Goal: Task Accomplishment & Management: Manage account settings

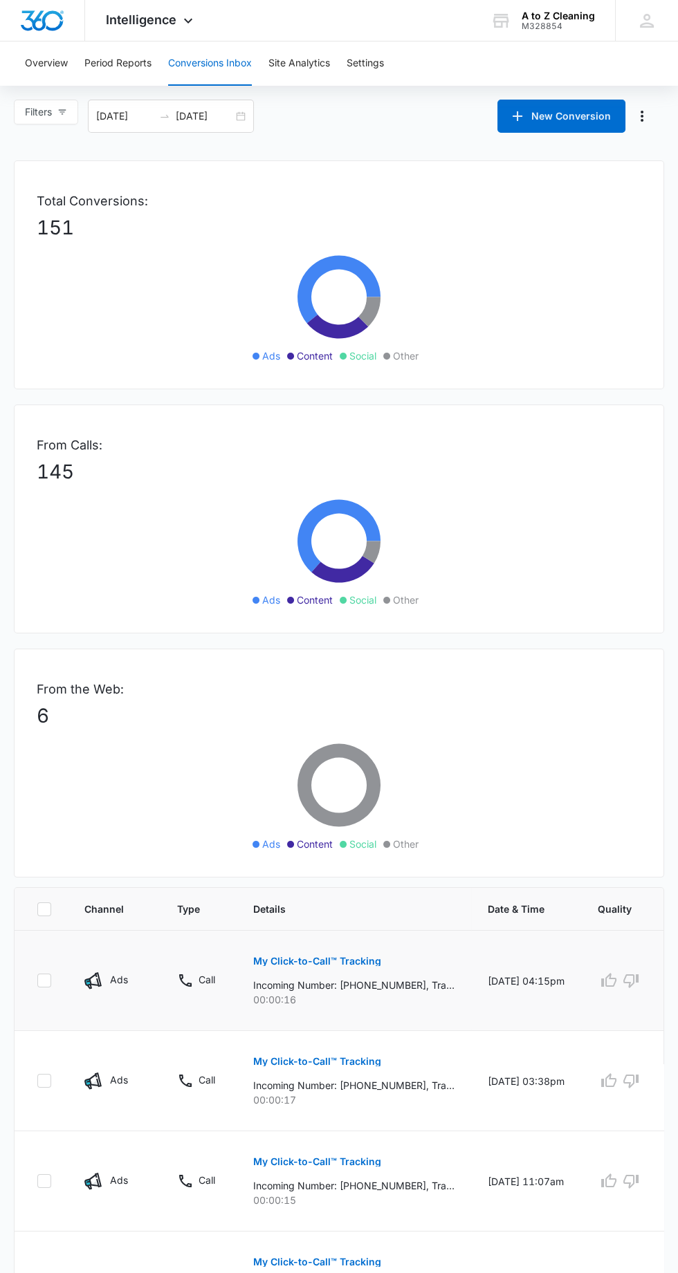
click at [364, 959] on p "My Click-to-Call™ Tracking" at bounding box center [317, 961] width 128 height 10
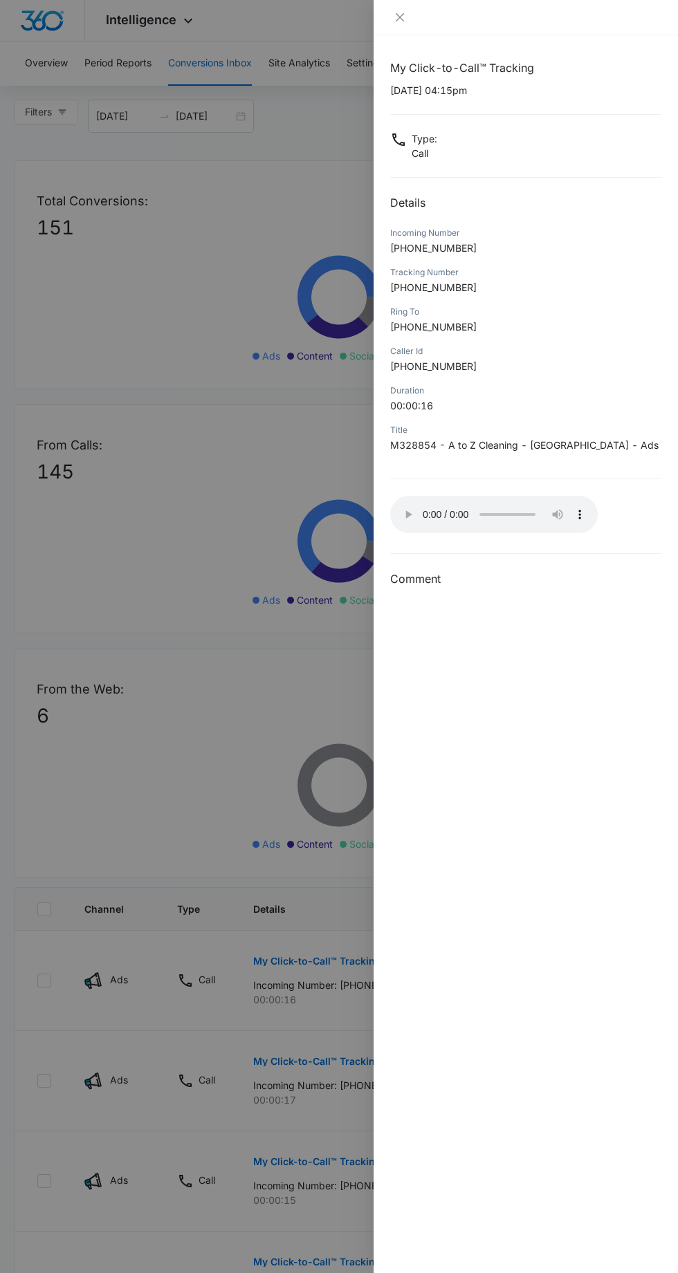
click at [382, 525] on div "My Click-to-Call™ Tracking [DATE] 04:15pm Type : Call Details Incoming Number […" at bounding box center [525, 654] width 304 height 1238
click at [393, 11] on button "Close" at bounding box center [399, 17] width 19 height 12
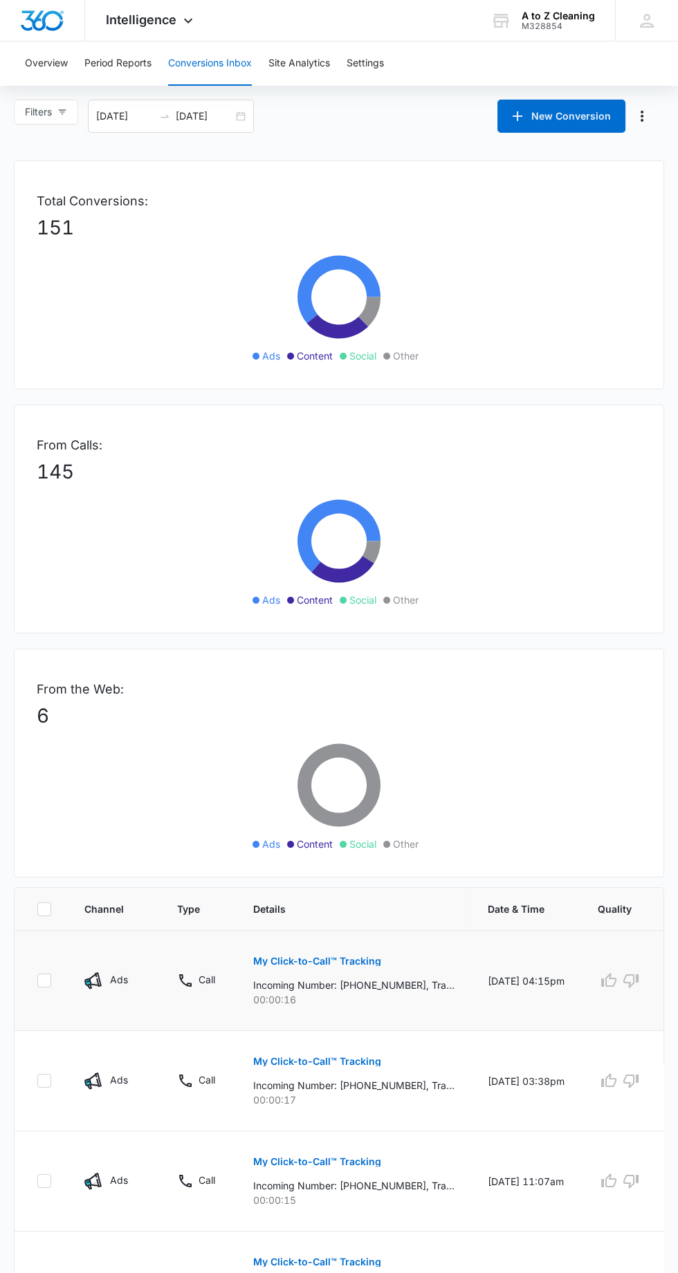
click at [408, 990] on p "Incoming Number: [PHONE_NUMBER], Tracking Number: [PHONE_NUMBER], Ring To: [PHO…" at bounding box center [353, 985] width 201 height 15
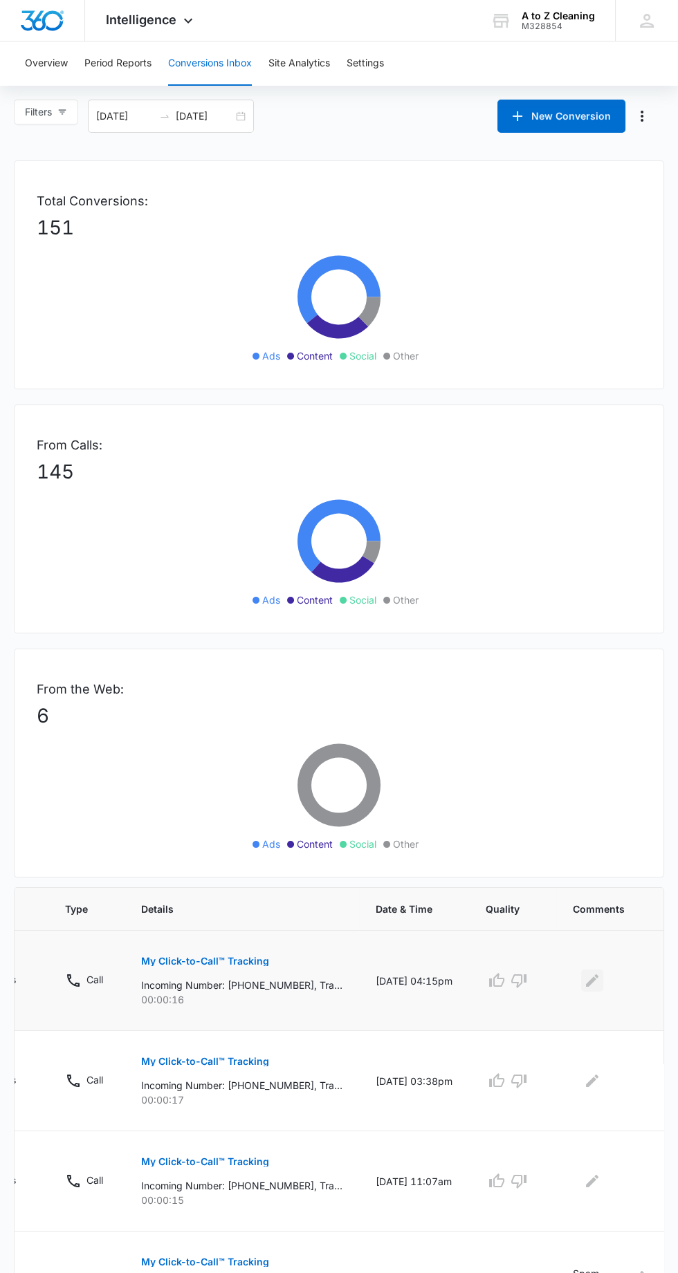
click at [589, 978] on icon "Edit Comments" at bounding box center [592, 980] width 12 height 12
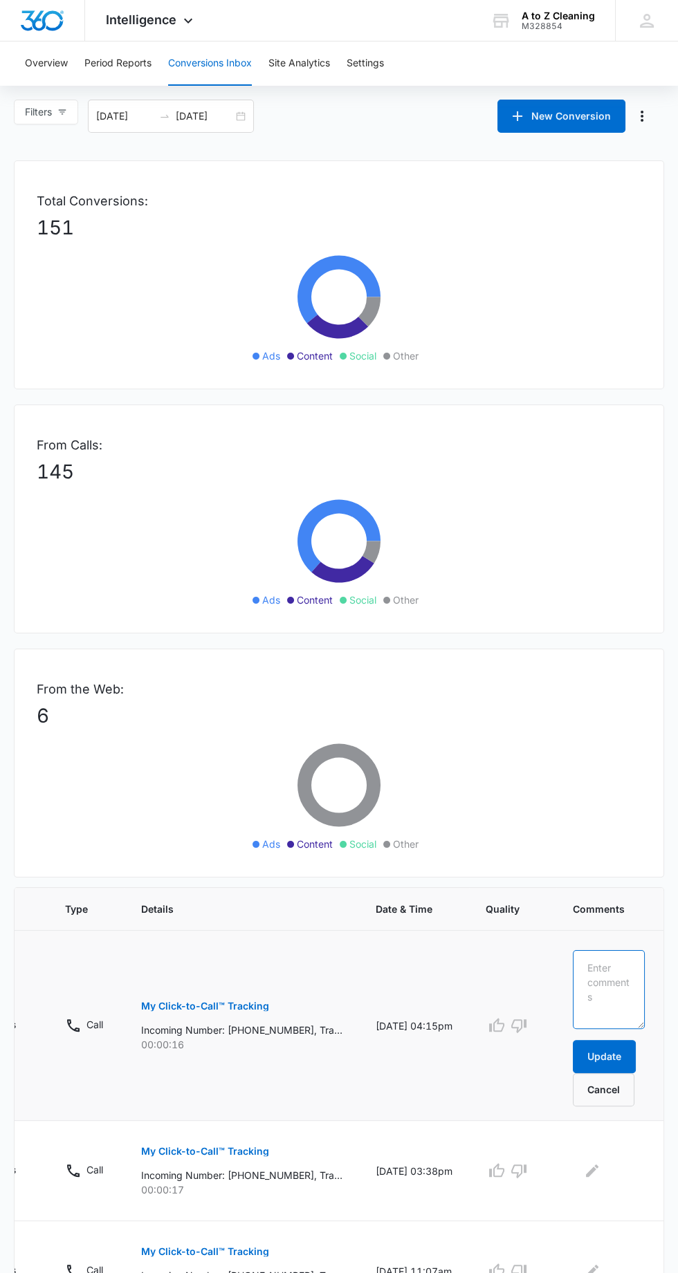
click at [617, 965] on textarea at bounding box center [609, 989] width 72 height 79
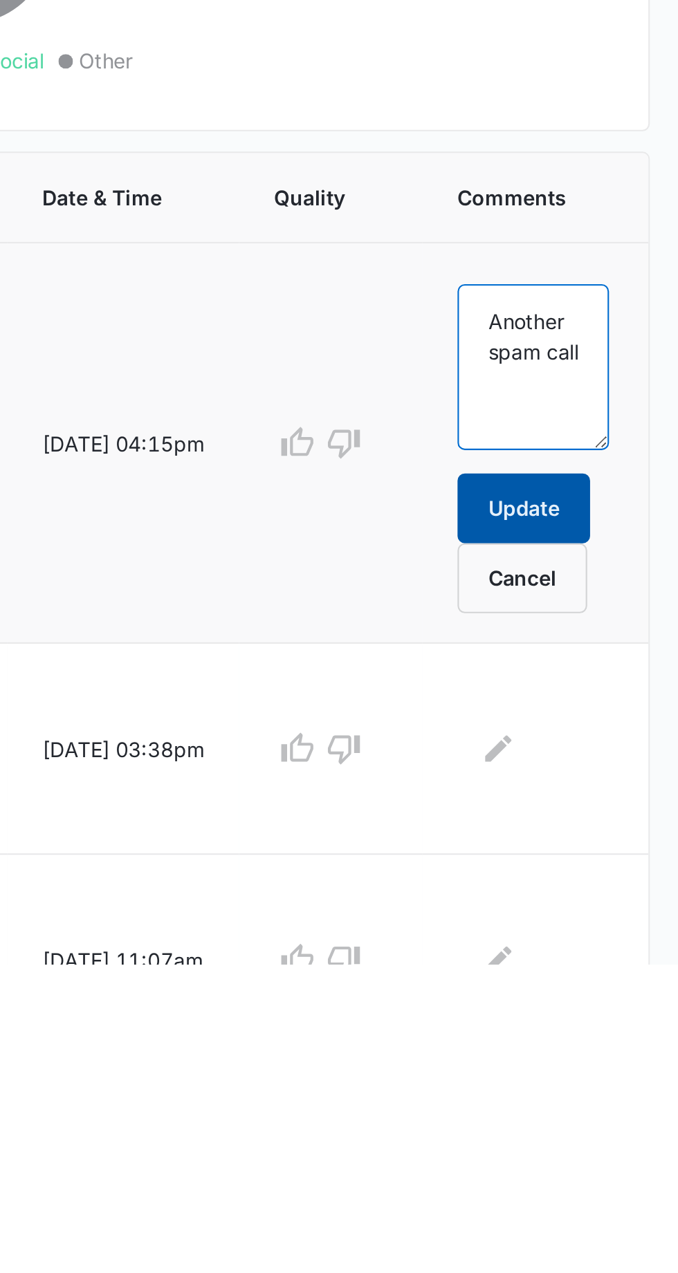
type textarea "Another spam call"
click at [624, 1044] on button "Update" at bounding box center [604, 1056] width 63 height 33
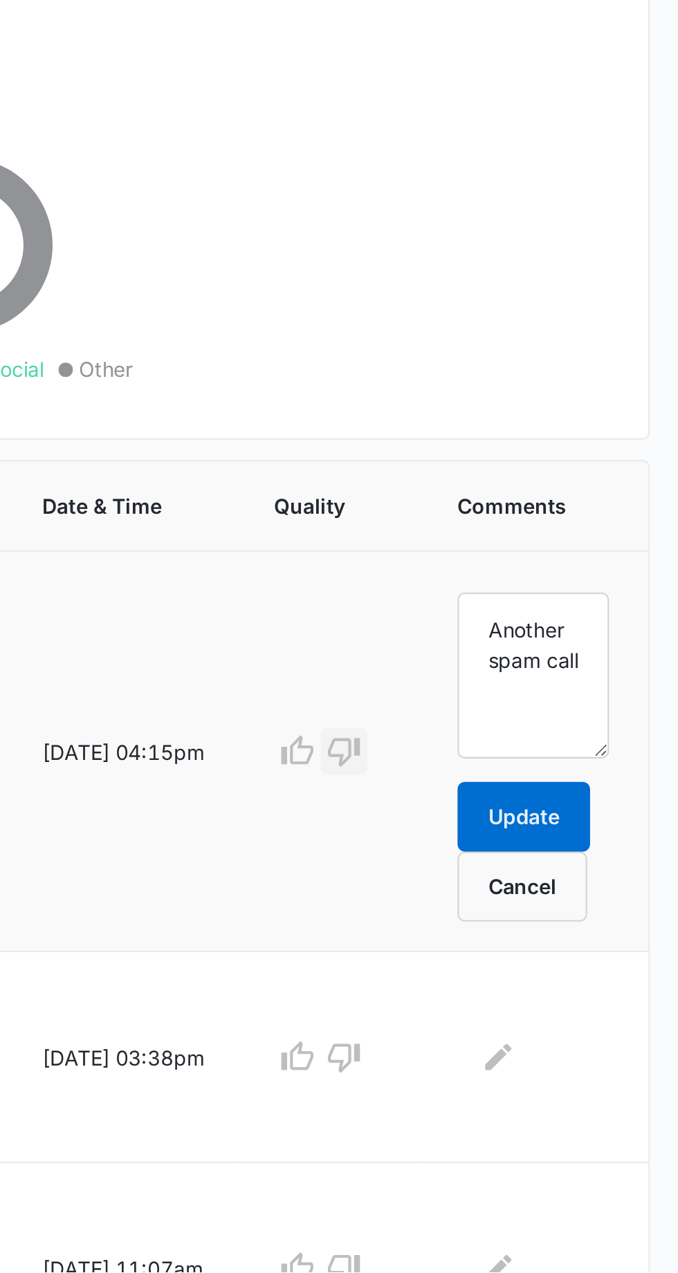
click at [520, 1025] on icon "button" at bounding box center [518, 1026] width 15 height 14
click at [609, 1052] on button "Update" at bounding box center [604, 1056] width 63 height 33
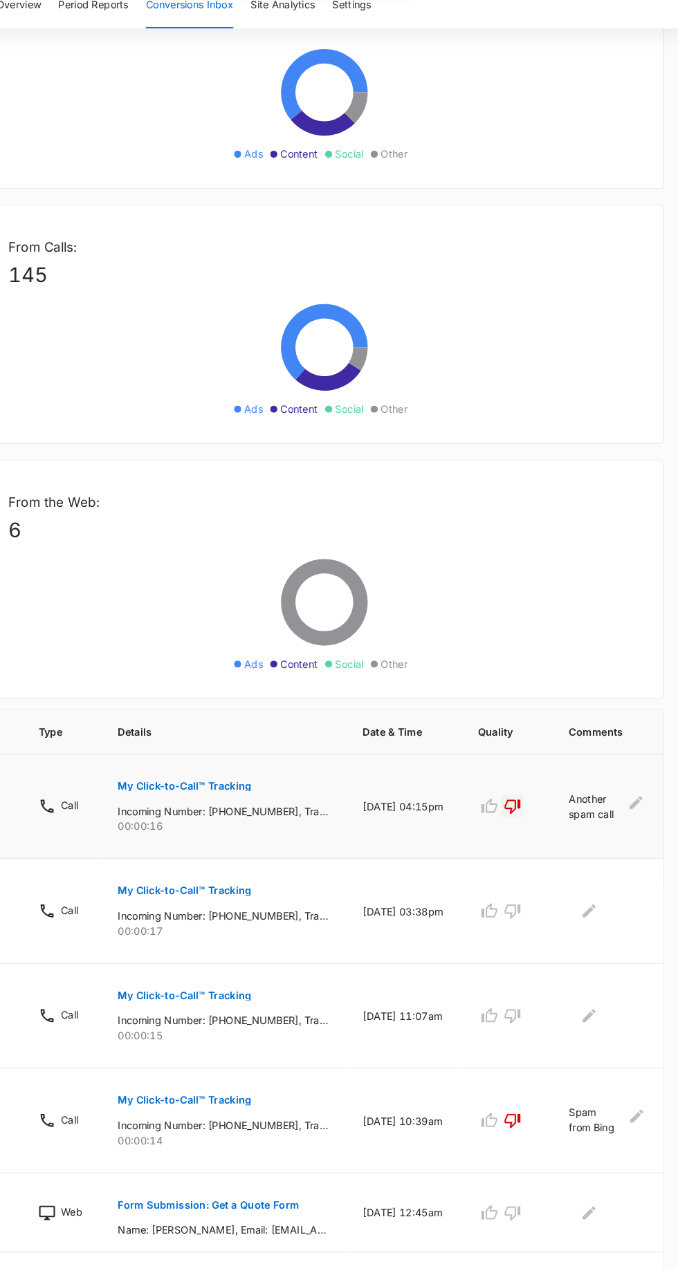
scroll to position [151, 0]
click at [518, 927] on icon "button" at bounding box center [518, 929] width 17 height 17
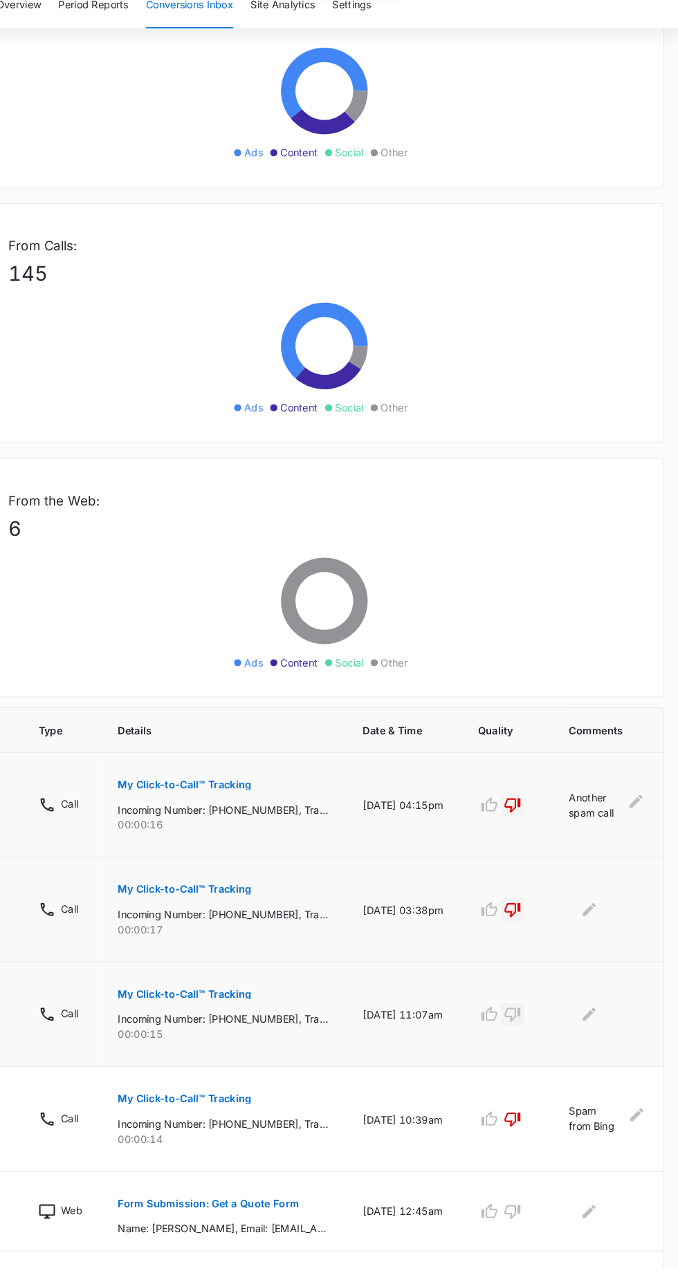
click at [524, 1027] on icon "button" at bounding box center [518, 1030] width 15 height 14
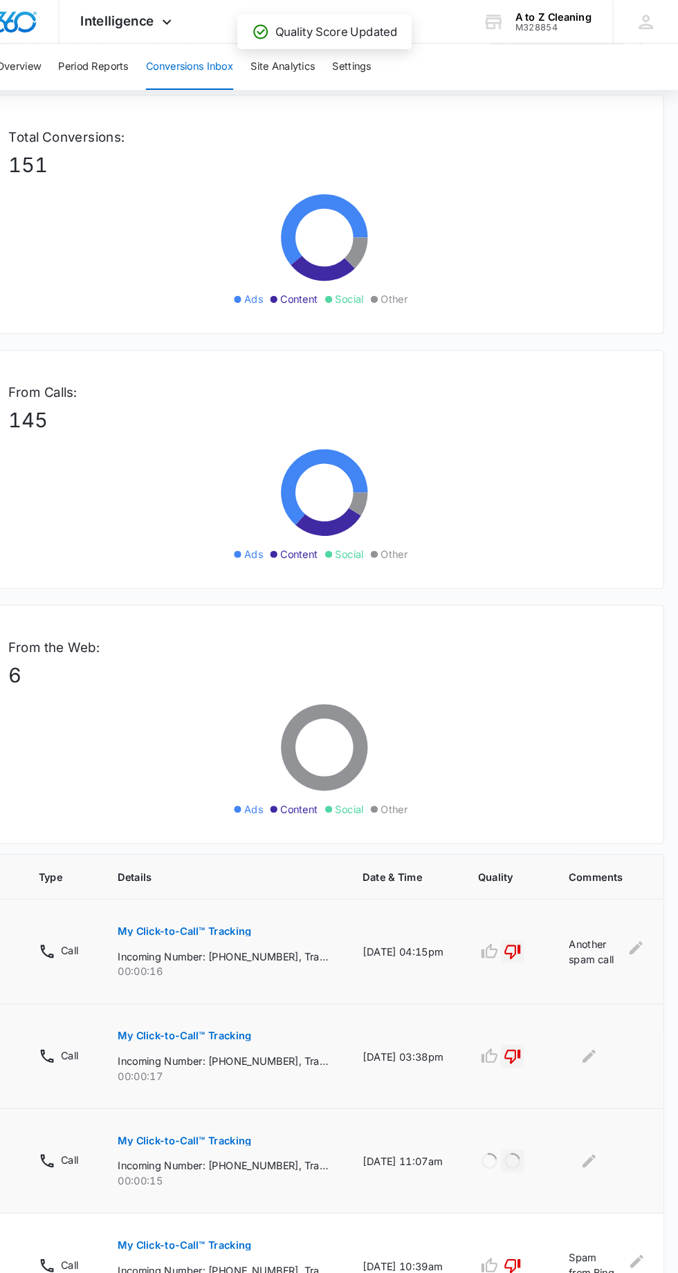
scroll to position [0, 0]
